Goal: Information Seeking & Learning: Learn about a topic

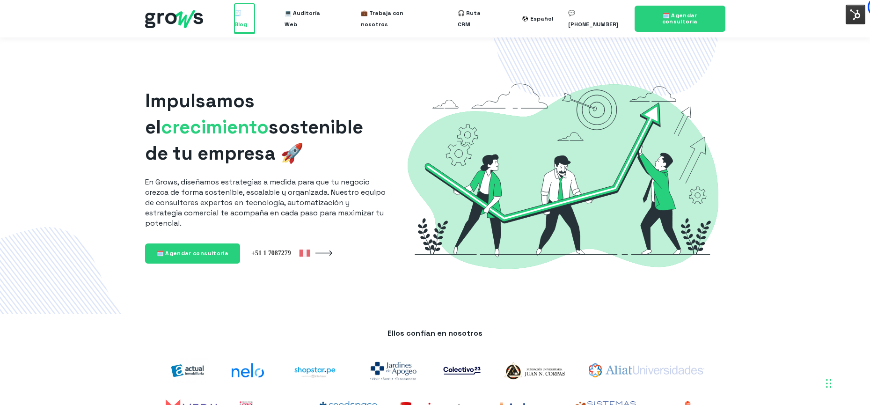
click at [254, 19] on span "🧾 Blog" at bounding box center [244, 19] width 20 height 30
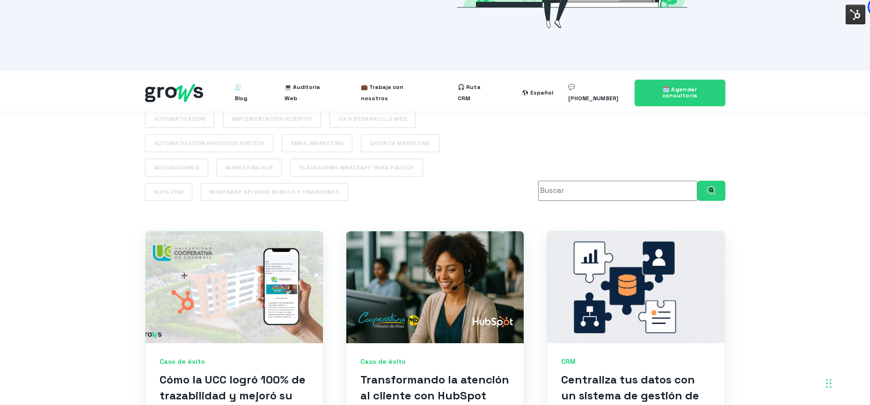
scroll to position [382, 0]
